Goal: Information Seeking & Learning: Find specific fact

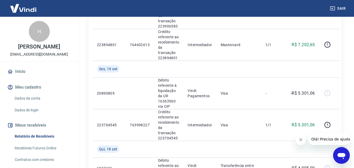
scroll to position [603, 0]
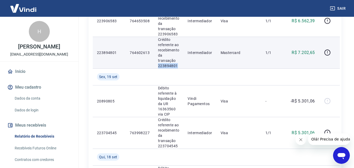
drag, startPoint x: 159, startPoint y: 66, endPoint x: 181, endPoint y: 68, distance: 22.4
click at [181, 68] on td "Crédito referente ao recebimento da transação 223894801" at bounding box center [169, 53] width 30 height 32
copy p "223894801"
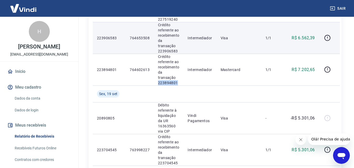
scroll to position [577, 0]
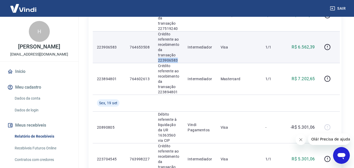
drag, startPoint x: 158, startPoint y: 60, endPoint x: 179, endPoint y: 58, distance: 21.1
click at [179, 58] on p "Crédito referente ao recebimento da transação 223906583" at bounding box center [168, 46] width 21 height 31
copy p "223906583"
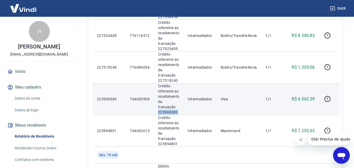
scroll to position [524, 0]
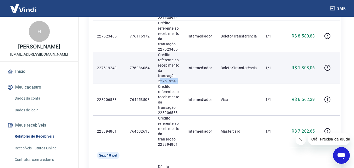
drag, startPoint x: 159, startPoint y: 80, endPoint x: 181, endPoint y: 79, distance: 21.5
click at [181, 79] on td "Crédito referente ao recebimento da transação 227519240" at bounding box center [169, 68] width 30 height 32
drag, startPoint x: 159, startPoint y: 82, endPoint x: 183, endPoint y: 83, distance: 24.1
click at [183, 83] on td "Crédito referente ao recebimento da transação 227519240" at bounding box center [169, 68] width 30 height 32
copy p "227519240"
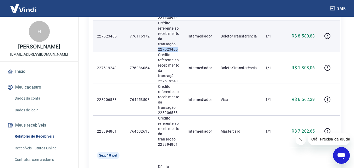
drag, startPoint x: 157, startPoint y: 49, endPoint x: 179, endPoint y: 48, distance: 21.8
click at [179, 48] on td "Crédito referente ao recebimento da transação 227523405" at bounding box center [169, 36] width 30 height 32
copy p "227523405"
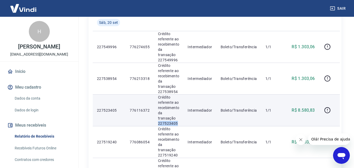
scroll to position [446, 0]
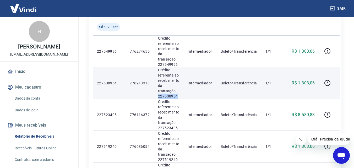
drag, startPoint x: 158, startPoint y: 96, endPoint x: 183, endPoint y: 96, distance: 24.4
click at [183, 96] on td "Crédito referente ao recebimento da transação 227538954" at bounding box center [169, 83] width 30 height 32
copy p "227538954"
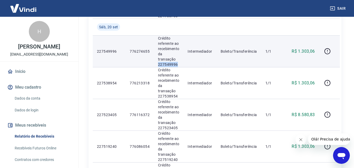
drag, startPoint x: 158, startPoint y: 64, endPoint x: 183, endPoint y: 64, distance: 24.9
click at [183, 64] on td "Crédito referente ao recebimento da transação 227549996" at bounding box center [169, 51] width 30 height 32
copy p "227549996"
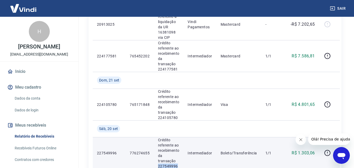
scroll to position [341, 0]
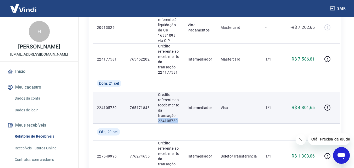
drag, startPoint x: 157, startPoint y: 122, endPoint x: 179, endPoint y: 122, distance: 22.0
click at [179, 122] on td "Crédito referente ao recebimento da transação 224105780" at bounding box center [169, 108] width 30 height 32
copy p "224105780"
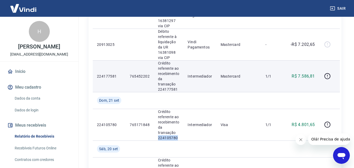
scroll to position [315, 0]
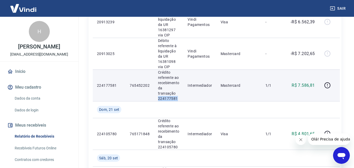
drag, startPoint x: 158, startPoint y: 99, endPoint x: 184, endPoint y: 90, distance: 27.7
click at [184, 91] on tr "224177581 765452202 Crédito referente ao recebimento da transação 224177581 Int…" at bounding box center [216, 85] width 247 height 32
copy p "224177581"
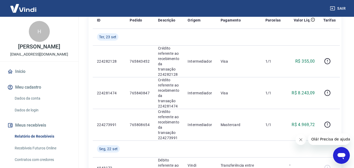
scroll to position [105, 0]
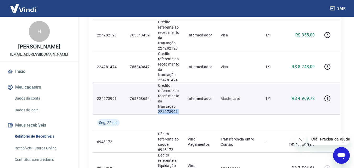
drag, startPoint x: 158, startPoint y: 111, endPoint x: 186, endPoint y: 111, distance: 28.0
click at [186, 111] on tr "224273991 765808654 Crédito referente ao recebimento da transação 224273991 Int…" at bounding box center [216, 99] width 247 height 32
copy p "224273991"
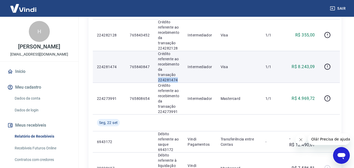
drag, startPoint x: 156, startPoint y: 80, endPoint x: 182, endPoint y: 79, distance: 26.0
click at [182, 79] on td "Crédito referente ao recebimento da transação 224281474" at bounding box center [169, 67] width 30 height 32
copy p "224281474"
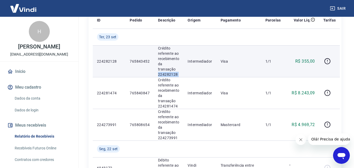
drag, startPoint x: 158, startPoint y: 75, endPoint x: 185, endPoint y: 75, distance: 27.0
click at [185, 75] on tr "224282128 765843452 Crédito referente ao recebimento da transação 224282128 Int…" at bounding box center [216, 61] width 247 height 32
